Goal: Information Seeking & Learning: Learn about a topic

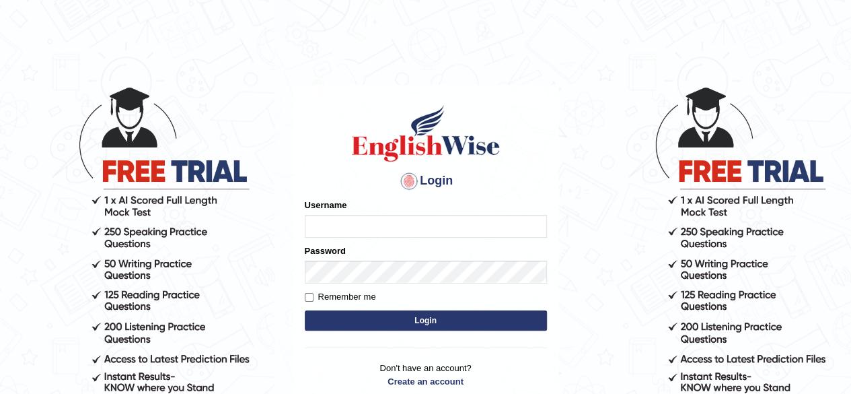
click at [384, 265] on form "Please fix the following errors: Username Password Remember me Login" at bounding box center [426, 266] width 242 height 135
type input "Damanjit"
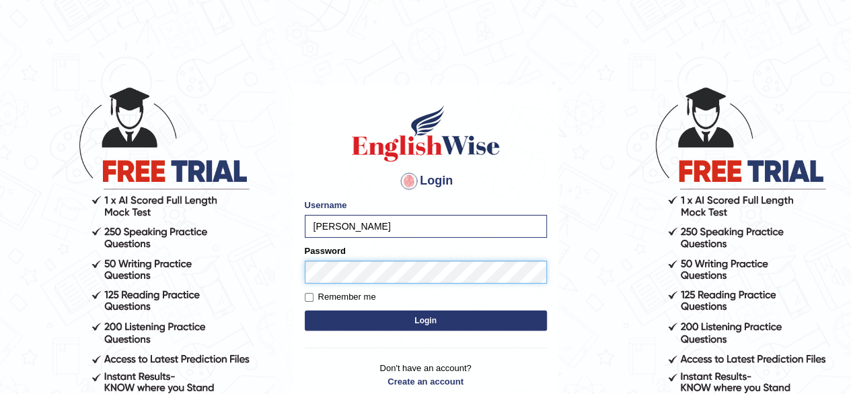
click at [305, 310] on button "Login" at bounding box center [426, 320] width 242 height 20
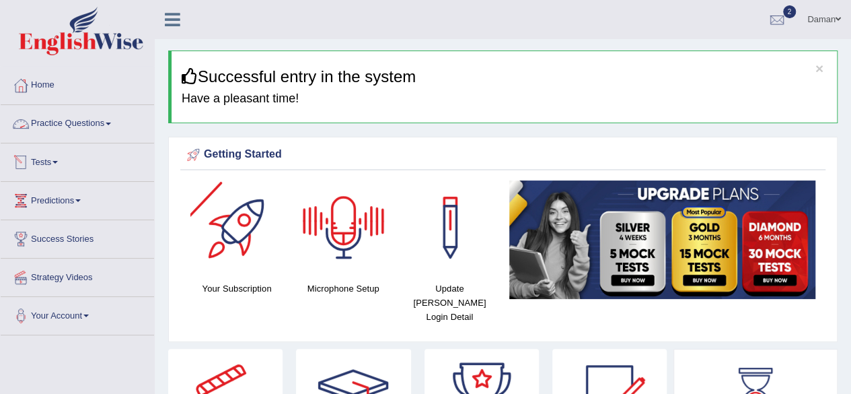
click at [79, 124] on link "Practice Questions" at bounding box center [77, 122] width 153 height 34
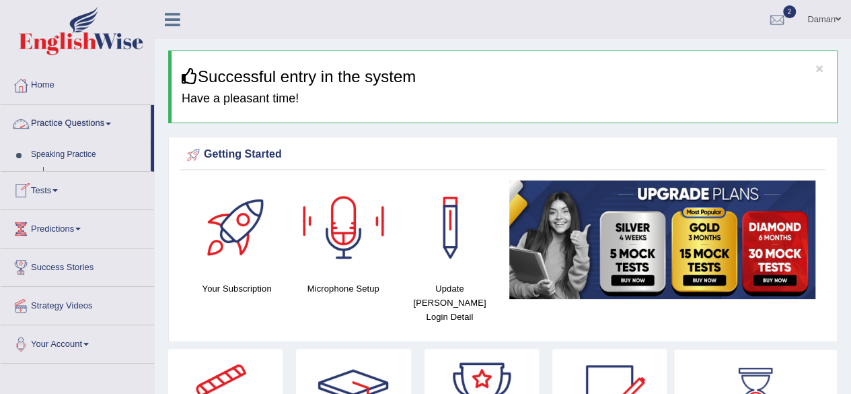
click at [79, 124] on link "Practice Questions" at bounding box center [76, 122] width 150 height 34
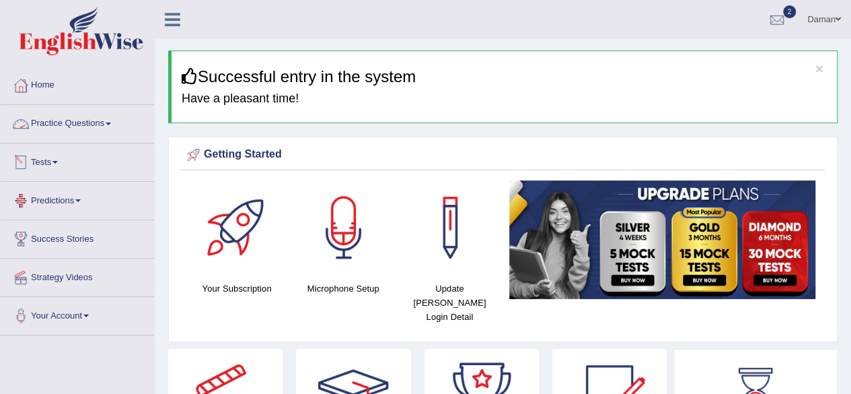
click at [83, 125] on link "Practice Questions" at bounding box center [77, 122] width 153 height 34
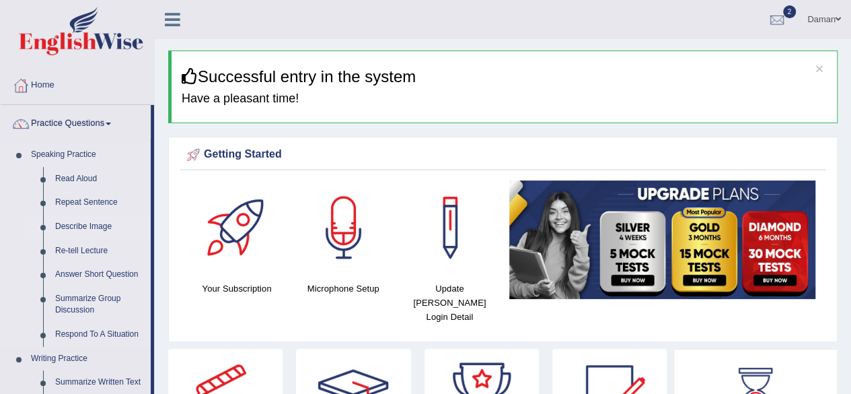
click at [83, 230] on link "Describe Image" at bounding box center [100, 227] width 102 height 24
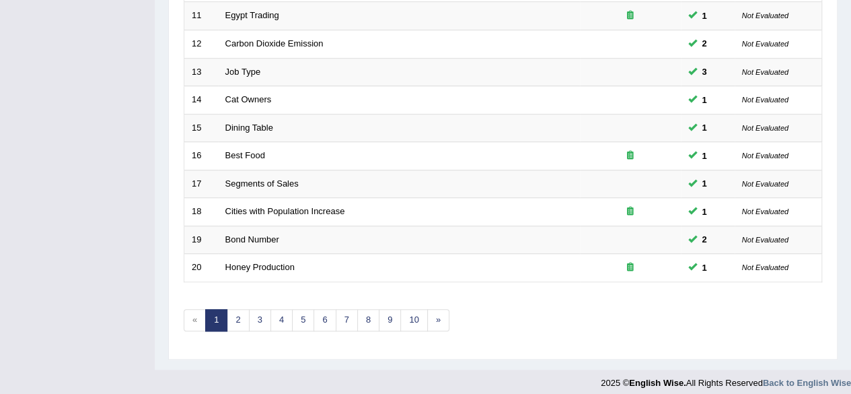
scroll to position [491, 0]
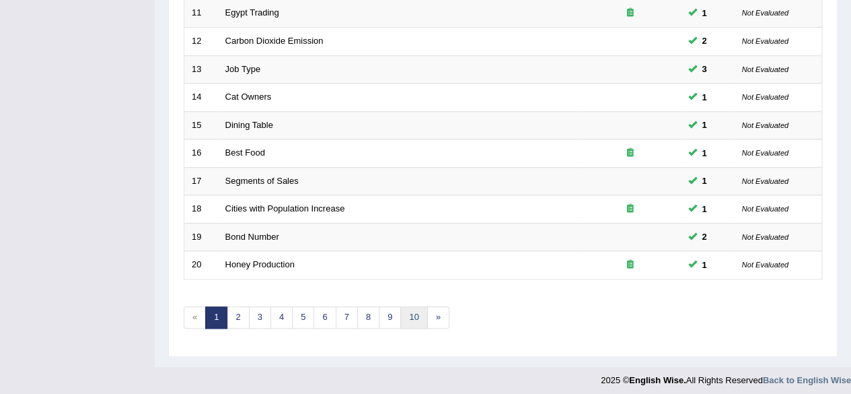
click at [413, 316] on link "10" at bounding box center [413, 317] width 27 height 22
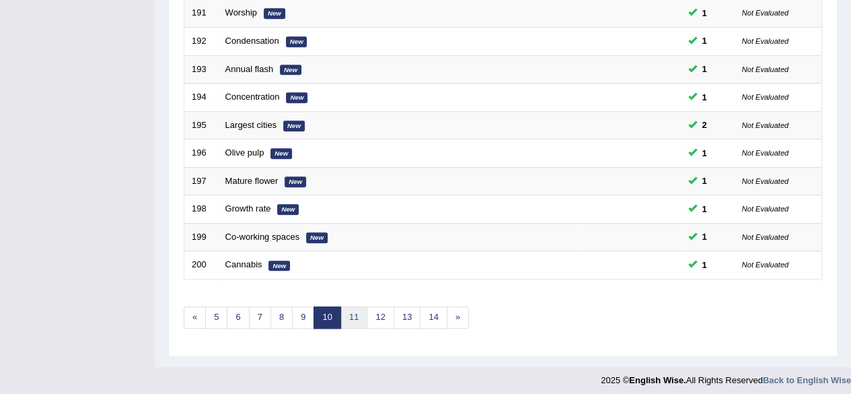
click at [355, 312] on link "11" at bounding box center [354, 317] width 27 height 22
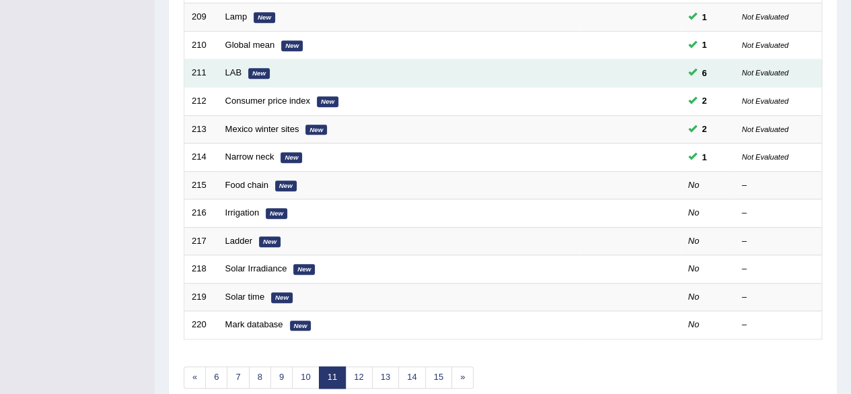
scroll to position [491, 0]
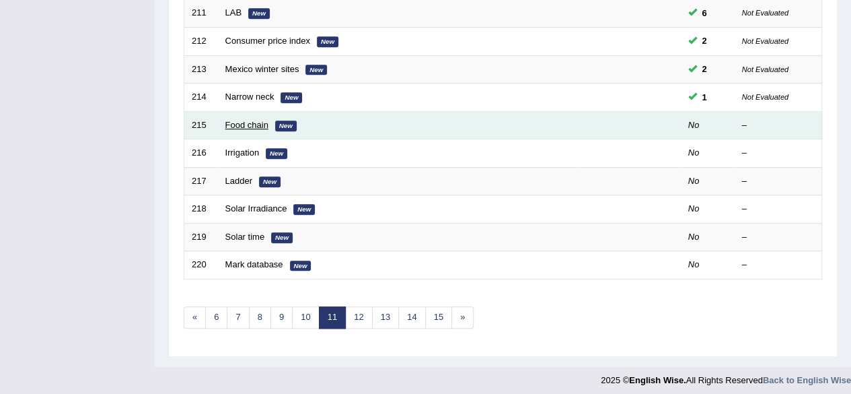
click at [245, 122] on link "Food chain" at bounding box center [246, 125] width 43 height 10
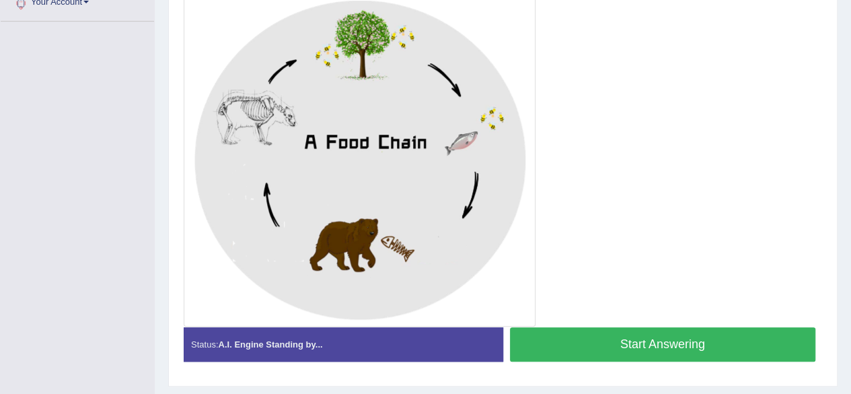
scroll to position [314, 0]
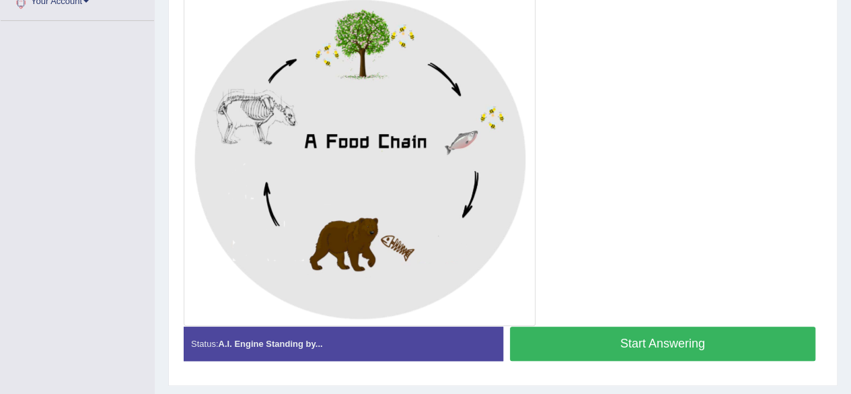
click at [700, 348] on button "Start Answering" at bounding box center [663, 343] width 306 height 34
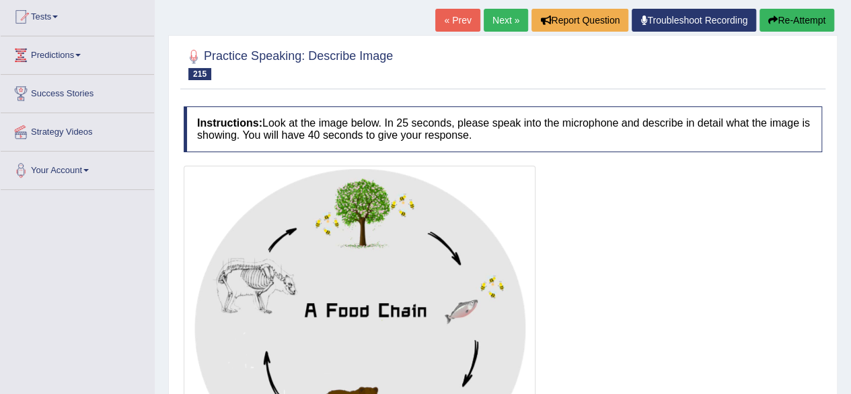
scroll to position [145, 0]
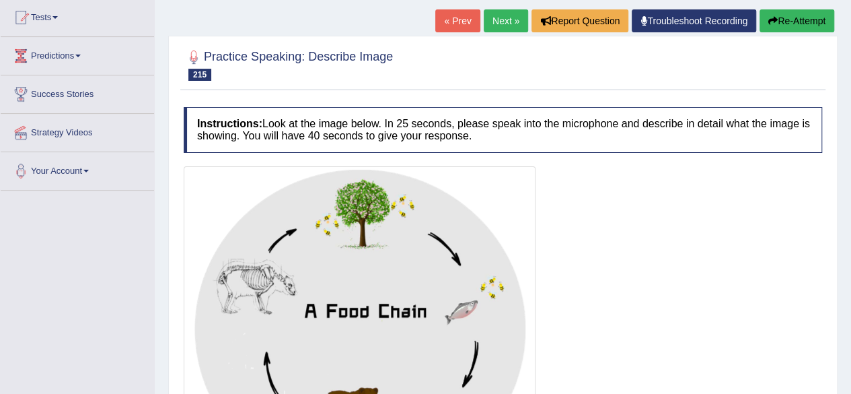
click at [459, 20] on link "« Prev" at bounding box center [457, 20] width 44 height 23
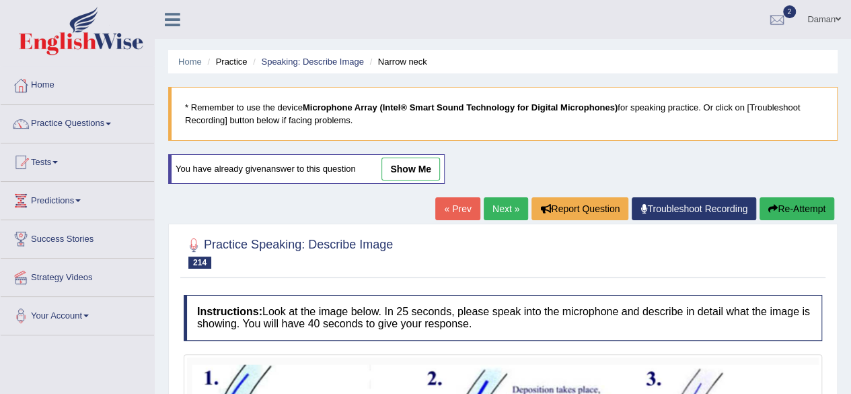
click at [505, 206] on link "Next »" at bounding box center [506, 208] width 44 height 23
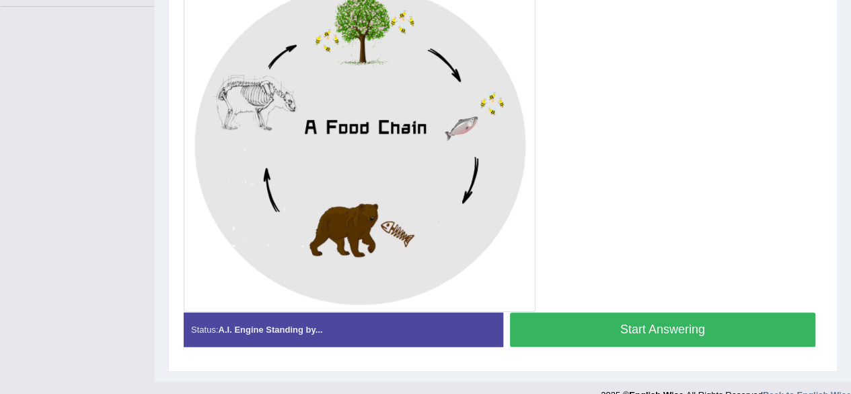
scroll to position [347, 0]
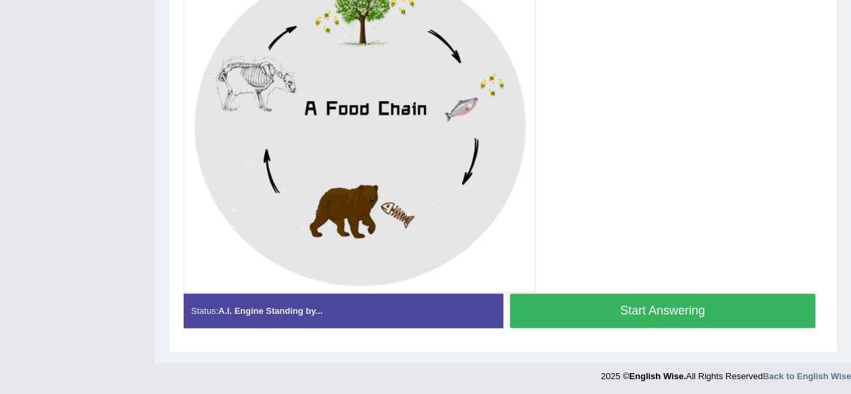
click at [602, 320] on button "Start Answering" at bounding box center [663, 310] width 306 height 34
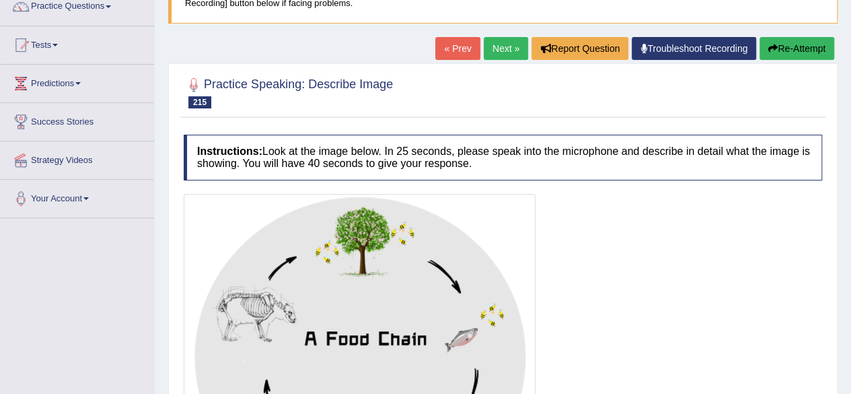
scroll to position [114, 0]
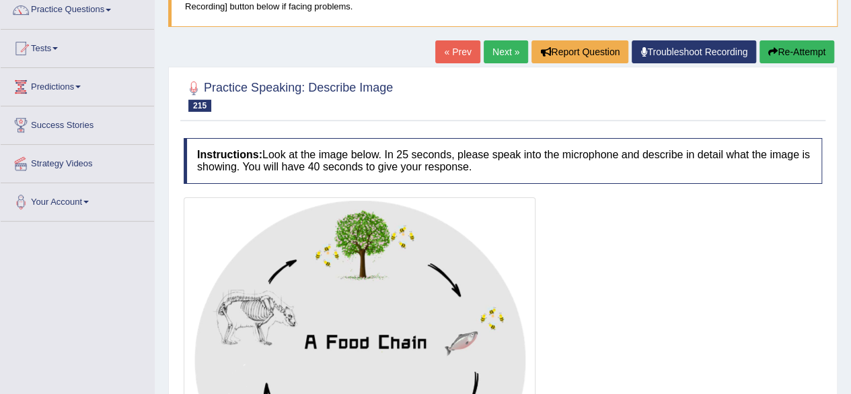
click at [456, 55] on link "« Prev" at bounding box center [457, 51] width 44 height 23
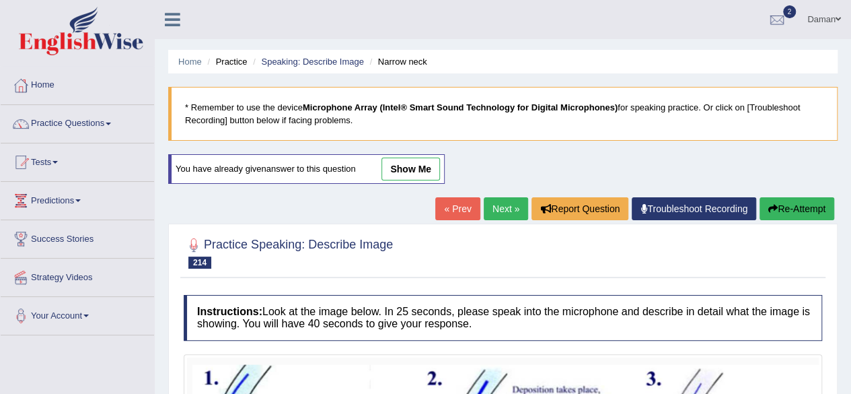
click at [499, 208] on link "Next »" at bounding box center [506, 208] width 44 height 23
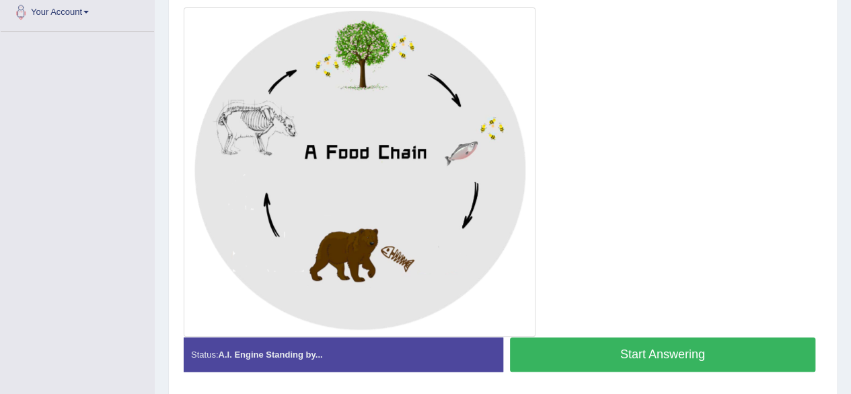
scroll to position [304, 0]
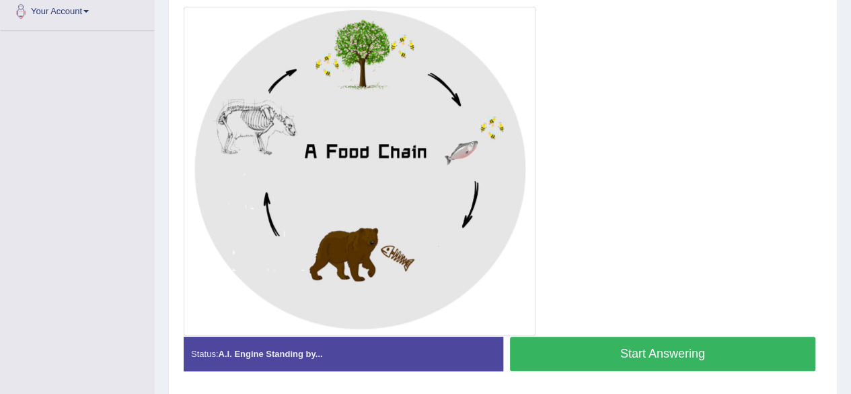
click at [655, 351] on button "Start Answering" at bounding box center [663, 354] width 306 height 34
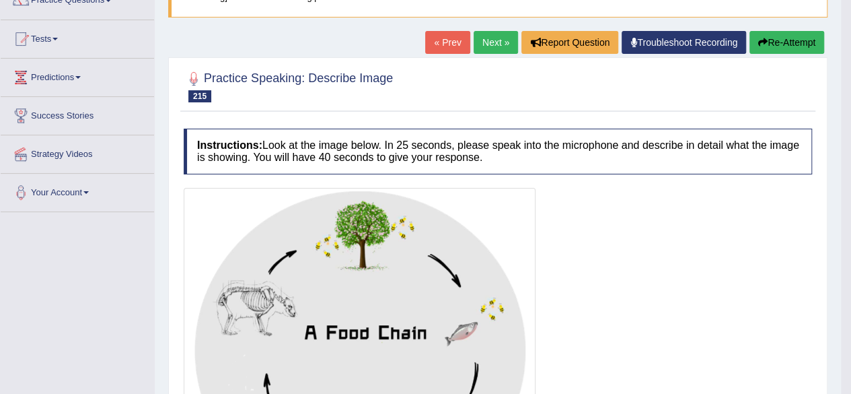
scroll to position [123, 0]
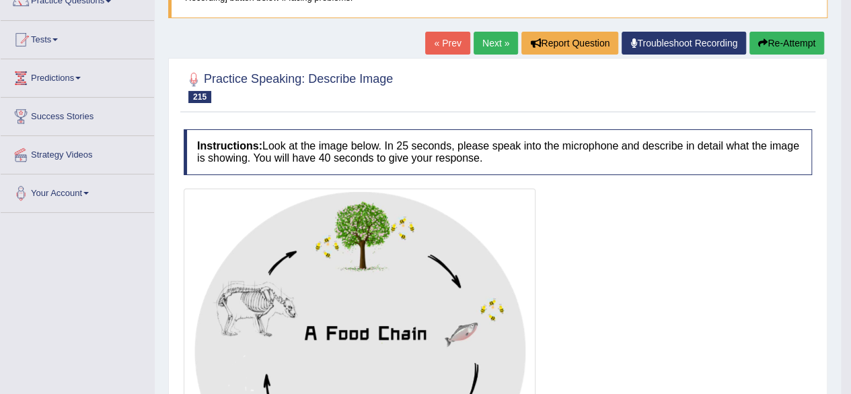
click at [497, 43] on link "Next »" at bounding box center [496, 43] width 44 height 23
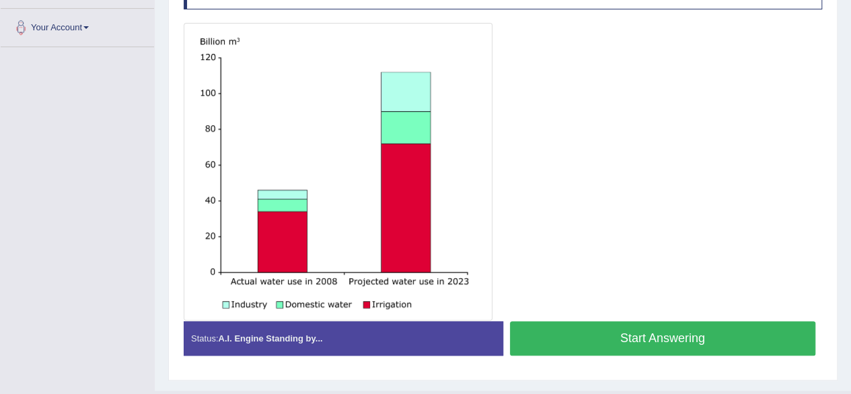
scroll to position [288, 0]
click at [683, 341] on button "Start Answering" at bounding box center [663, 338] width 306 height 34
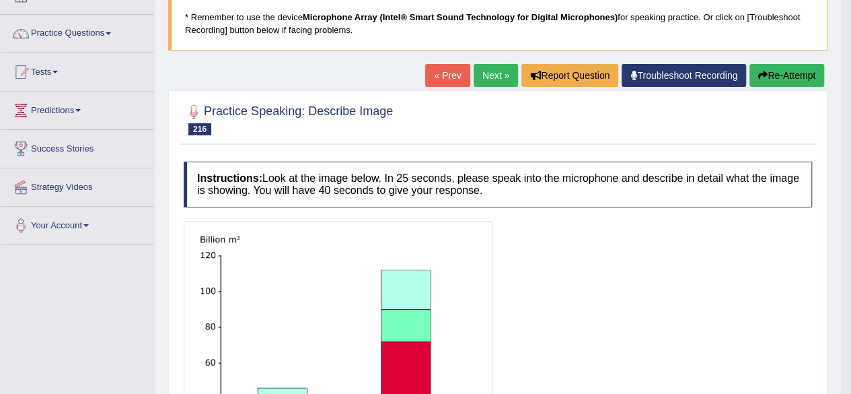
scroll to position [81, 0]
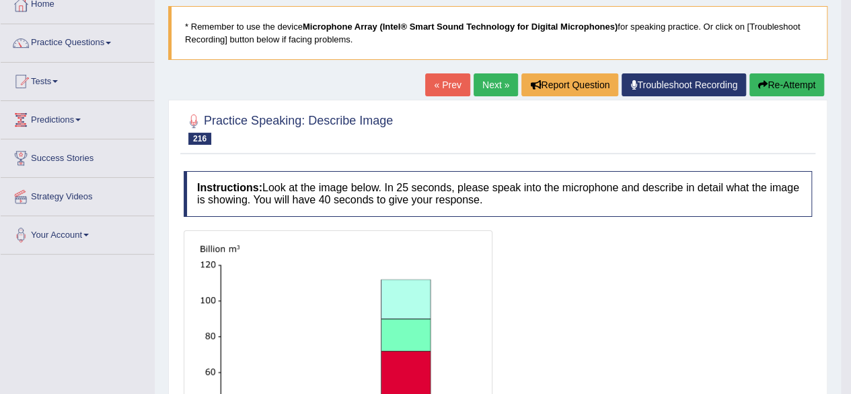
click at [498, 78] on link "Next »" at bounding box center [496, 84] width 44 height 23
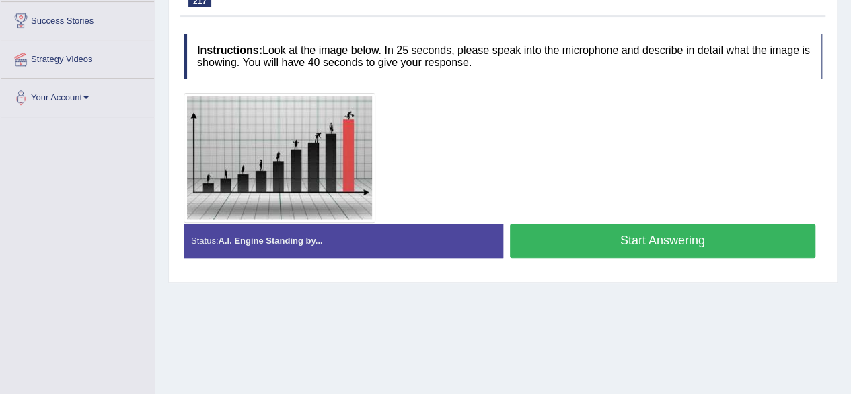
scroll to position [210, 0]
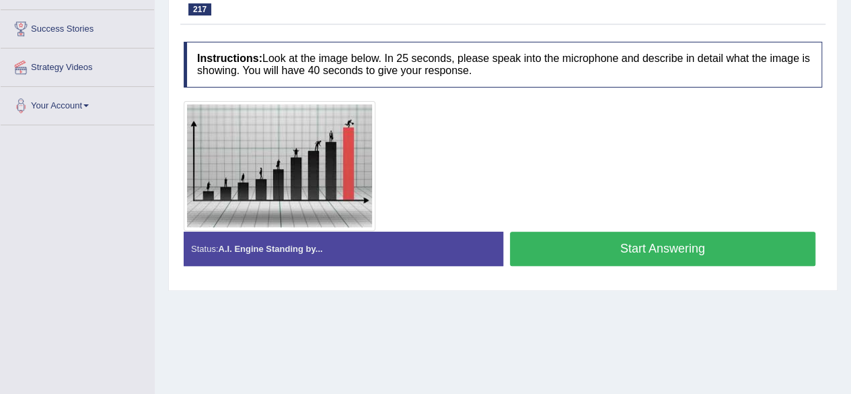
click at [593, 248] on button "Start Answering" at bounding box center [663, 249] width 306 height 34
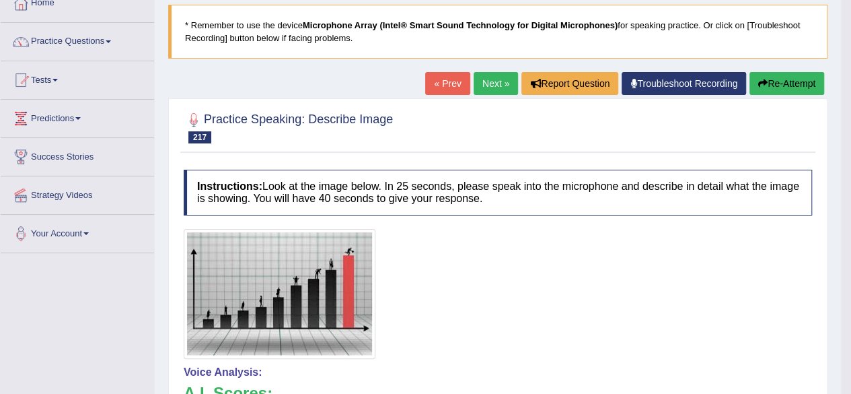
scroll to position [78, 0]
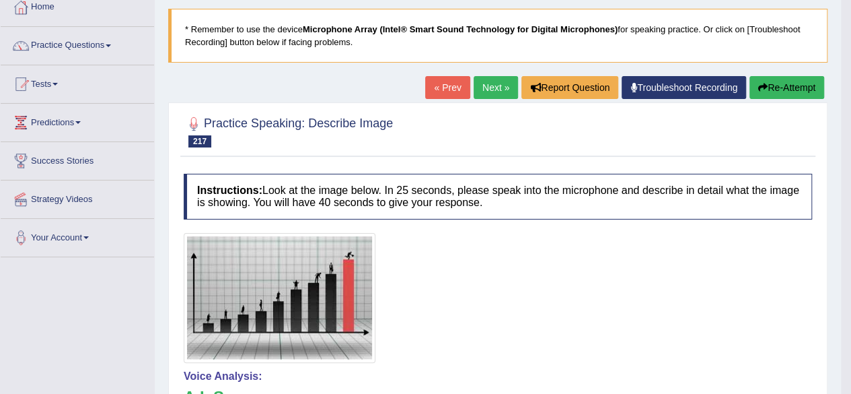
click at [489, 88] on link "Next »" at bounding box center [496, 87] width 44 height 23
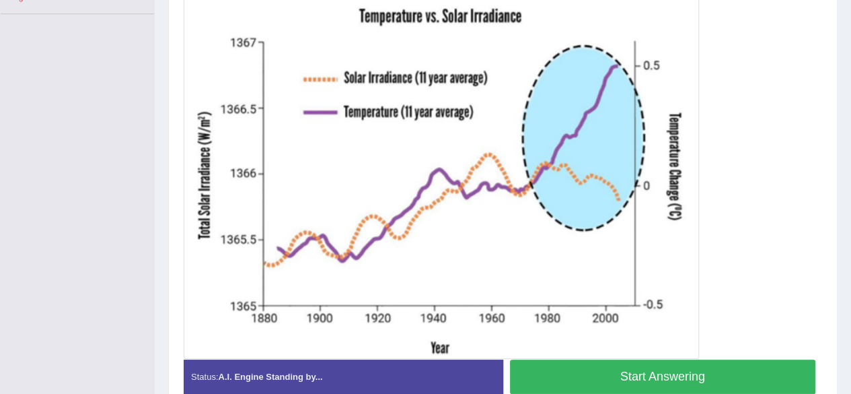
scroll to position [322, 0]
click at [687, 368] on button "Start Answering" at bounding box center [663, 376] width 306 height 34
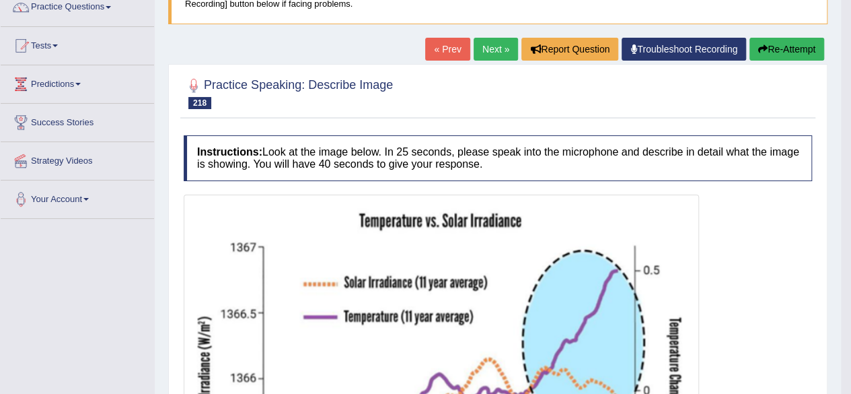
scroll to position [116, 0]
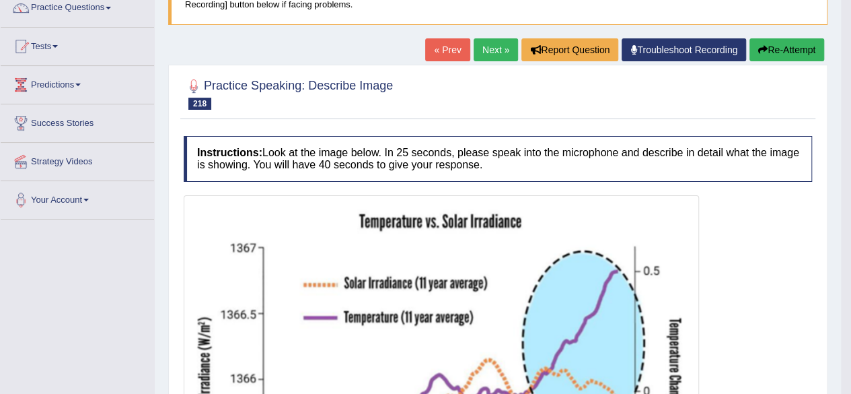
click at [768, 48] on button "Re-Attempt" at bounding box center [787, 49] width 75 height 23
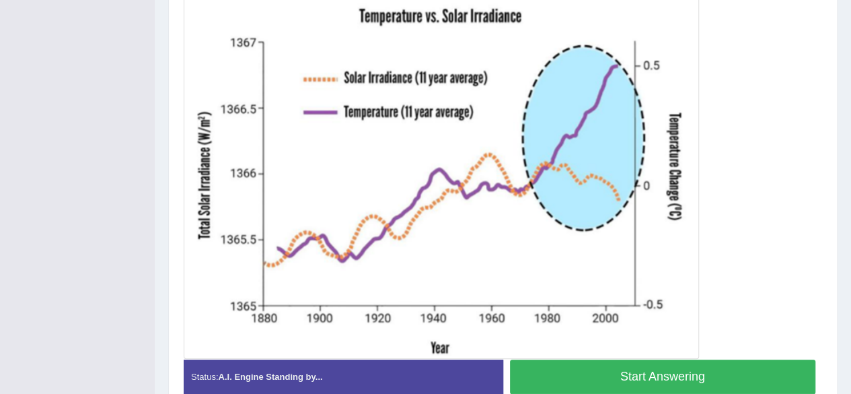
scroll to position [365, 0]
click at [677, 373] on button "Start Answering" at bounding box center [663, 376] width 306 height 34
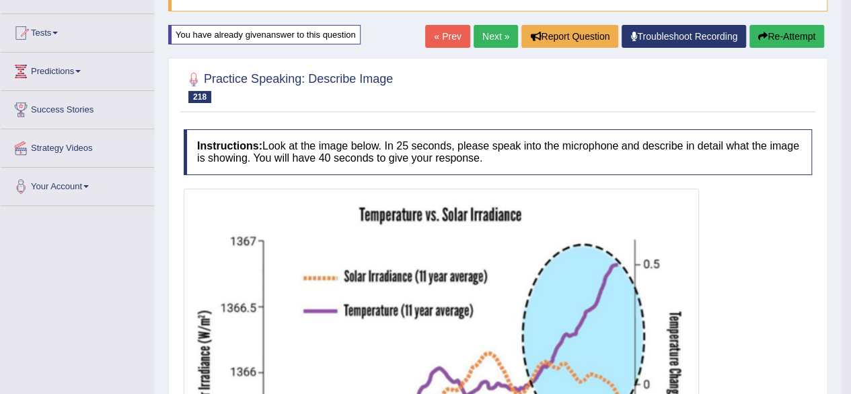
scroll to position [128, 0]
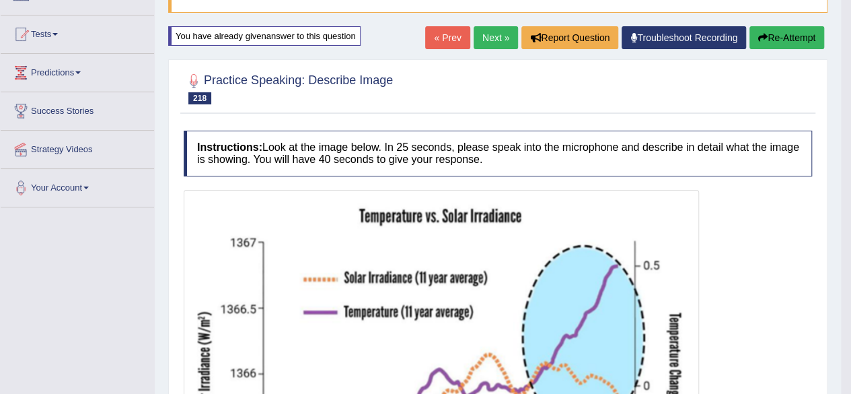
click at [493, 39] on link "Next »" at bounding box center [496, 37] width 44 height 23
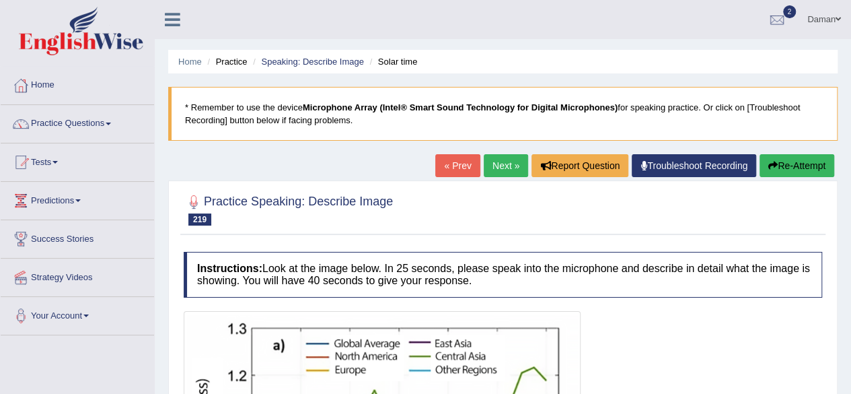
click at [452, 160] on link "« Prev" at bounding box center [457, 165] width 44 height 23
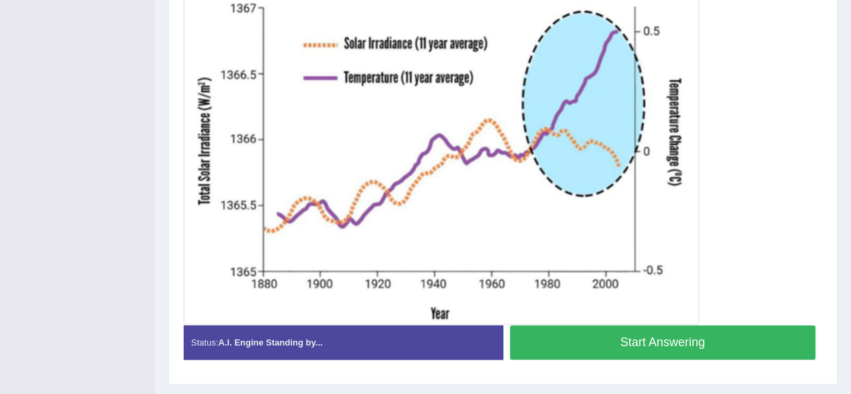
scroll to position [408, 0]
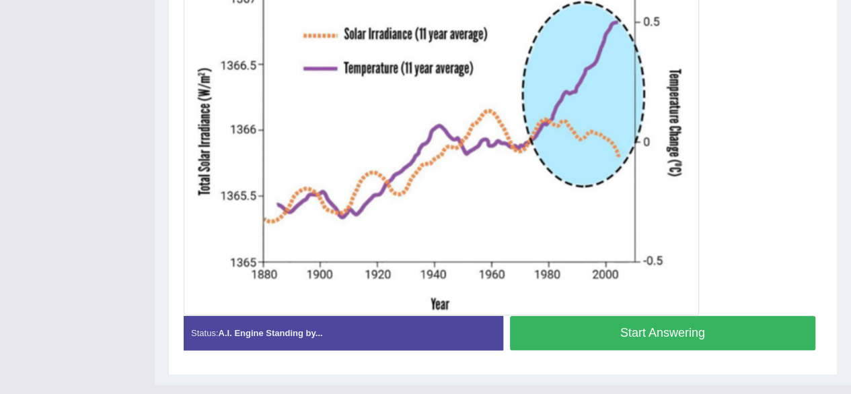
click at [641, 331] on button "Start Answering" at bounding box center [663, 333] width 306 height 34
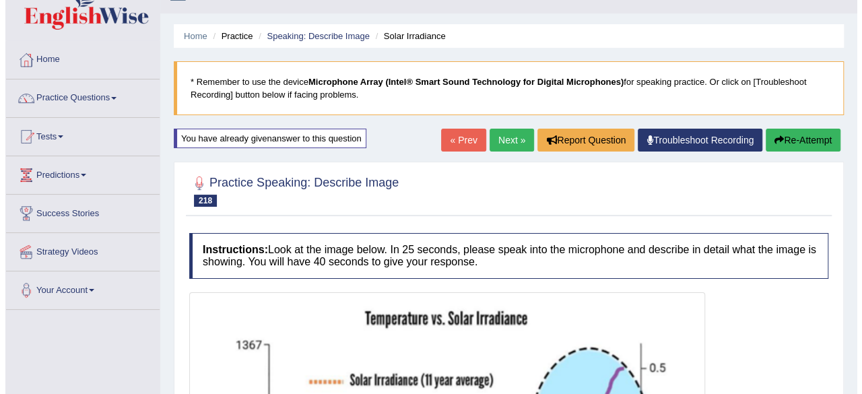
scroll to position [25, 0]
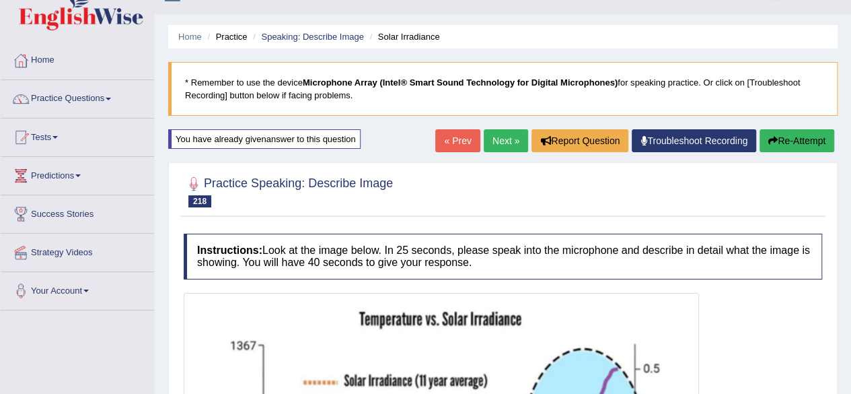
click at [454, 137] on link "« Prev" at bounding box center [457, 140] width 44 height 23
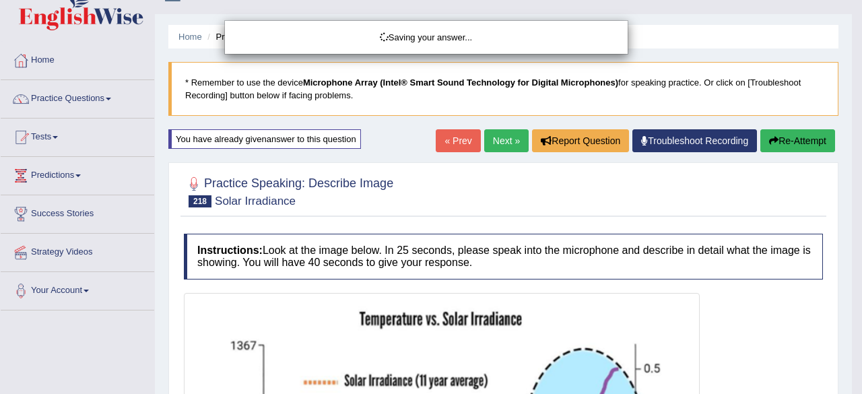
click at [499, 138] on div "Saving your answer..." at bounding box center [431, 197] width 862 height 394
click at [455, 141] on div "Saving your answer..." at bounding box center [431, 197] width 862 height 394
click at [487, 141] on div "Saving your answer..." at bounding box center [431, 197] width 862 height 394
